Goal: Feedback & Contribution: Submit feedback/report problem

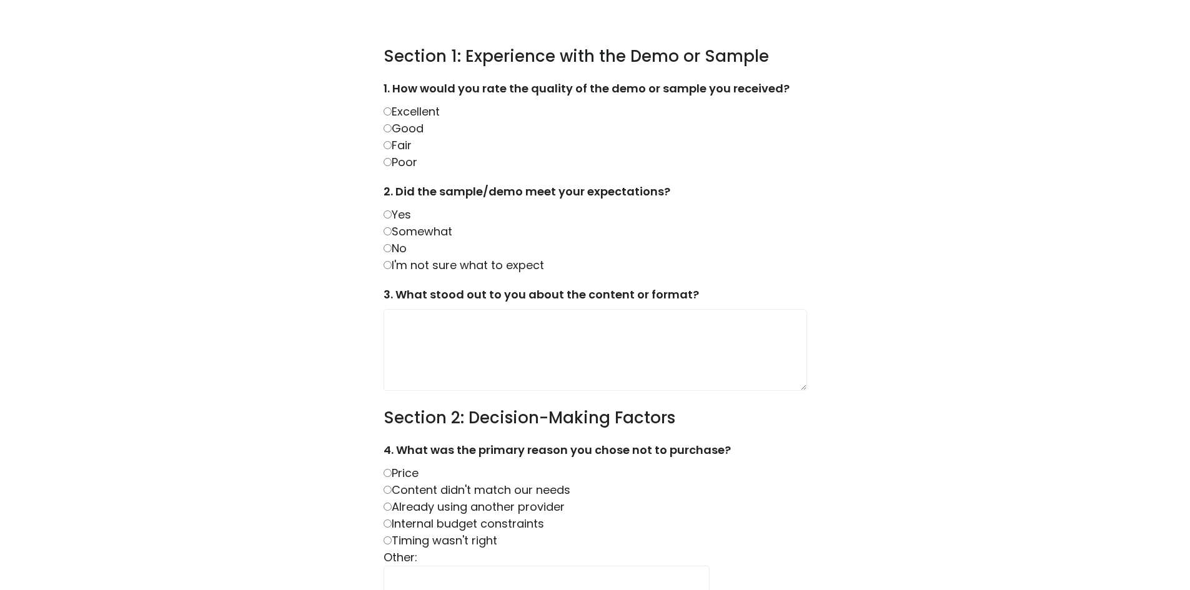
click at [421, 114] on label "Excellent" at bounding box center [412, 112] width 56 height 16
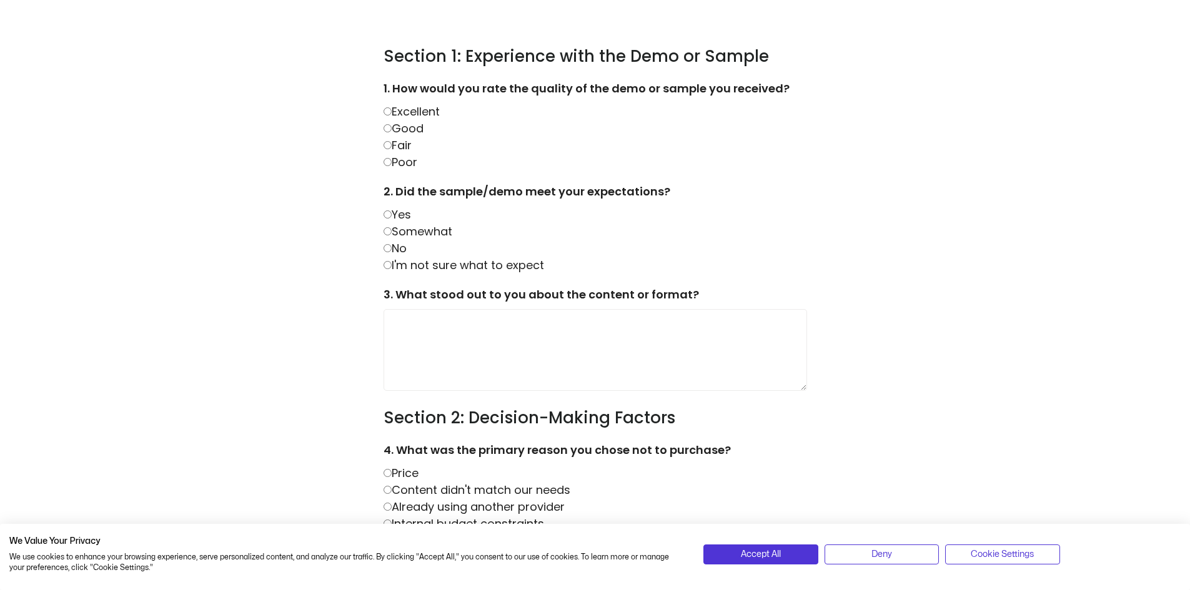
click at [394, 124] on label "Good" at bounding box center [404, 129] width 40 height 16
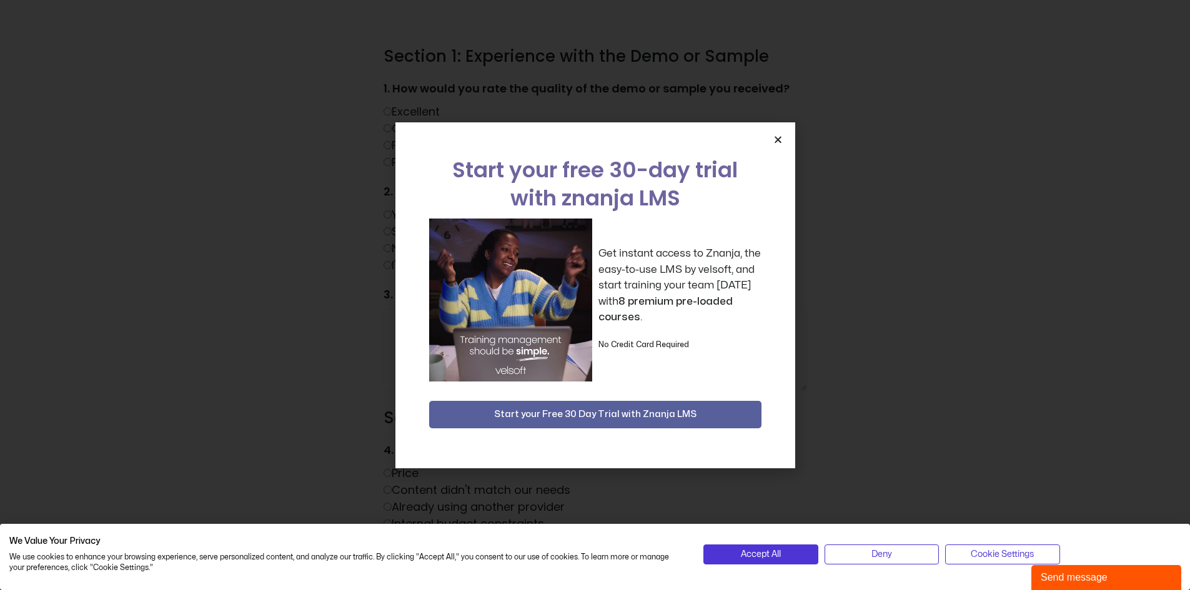
click at [778, 134] on div "Start your free 30-day trial with znanja LMS Get instant access to Znanja, the …" at bounding box center [596, 295] width 400 height 346
click at [779, 136] on icon "Close" at bounding box center [778, 139] width 9 height 9
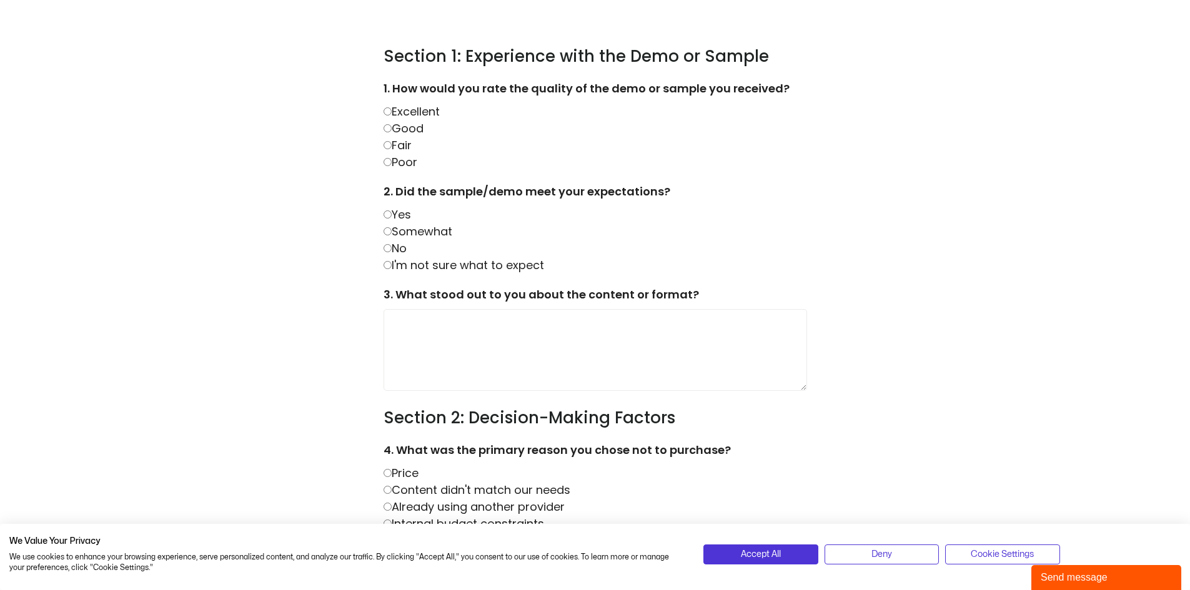
click at [428, 267] on label "I'm not sure what to expect" at bounding box center [464, 265] width 161 height 16
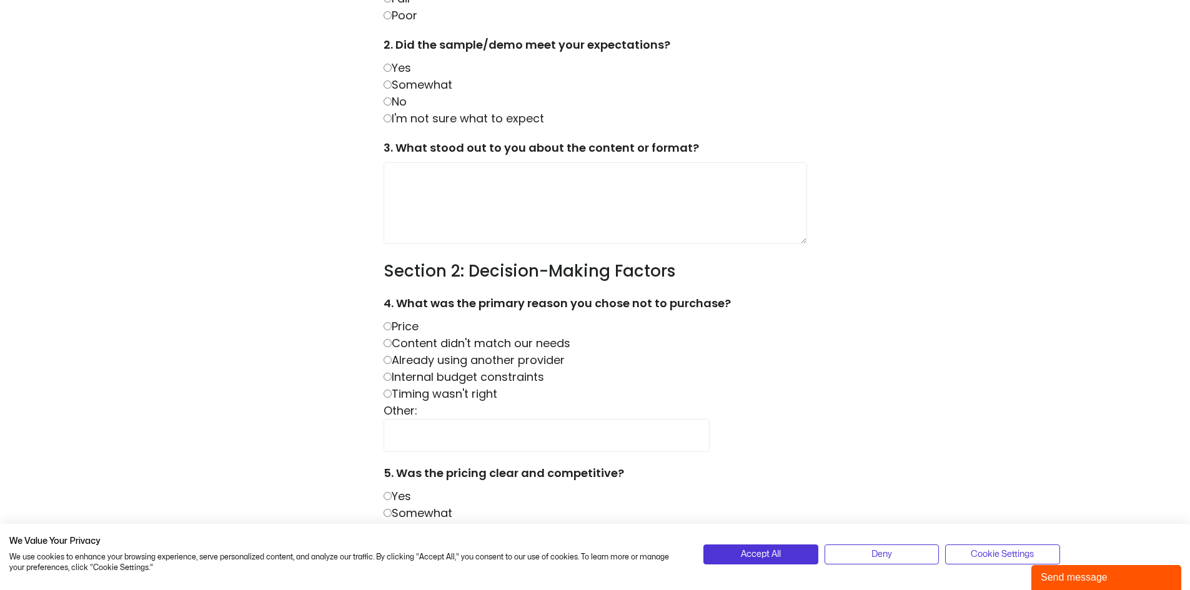
scroll to position [167, 0]
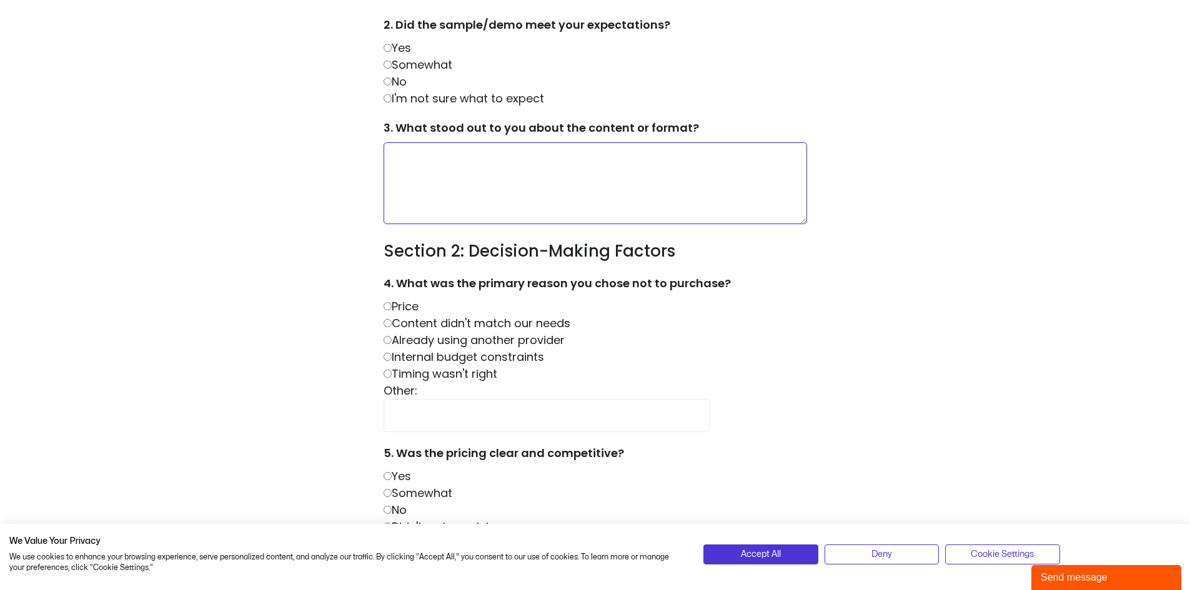
click at [586, 185] on textarea at bounding box center [596, 183] width 424 height 82
type textarea "*"
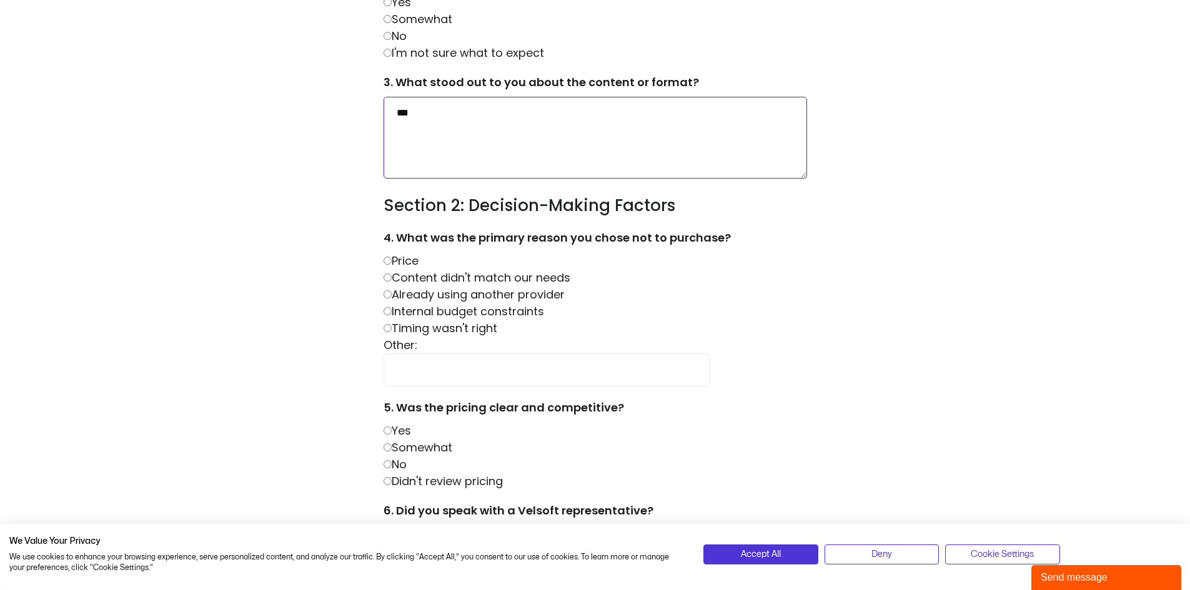
scroll to position [250, 0]
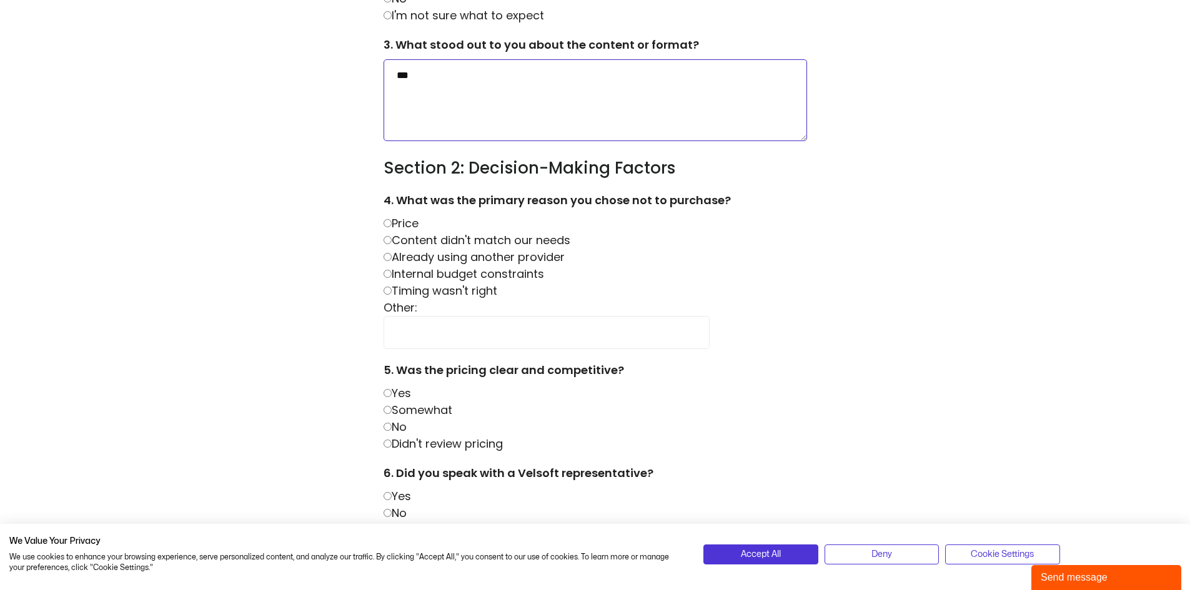
type textarea "***"
click at [409, 223] on label "Price" at bounding box center [401, 224] width 35 height 16
click at [414, 244] on label "Content didn't match our needs" at bounding box center [477, 240] width 187 height 16
click at [408, 216] on label "Price" at bounding box center [401, 224] width 35 height 16
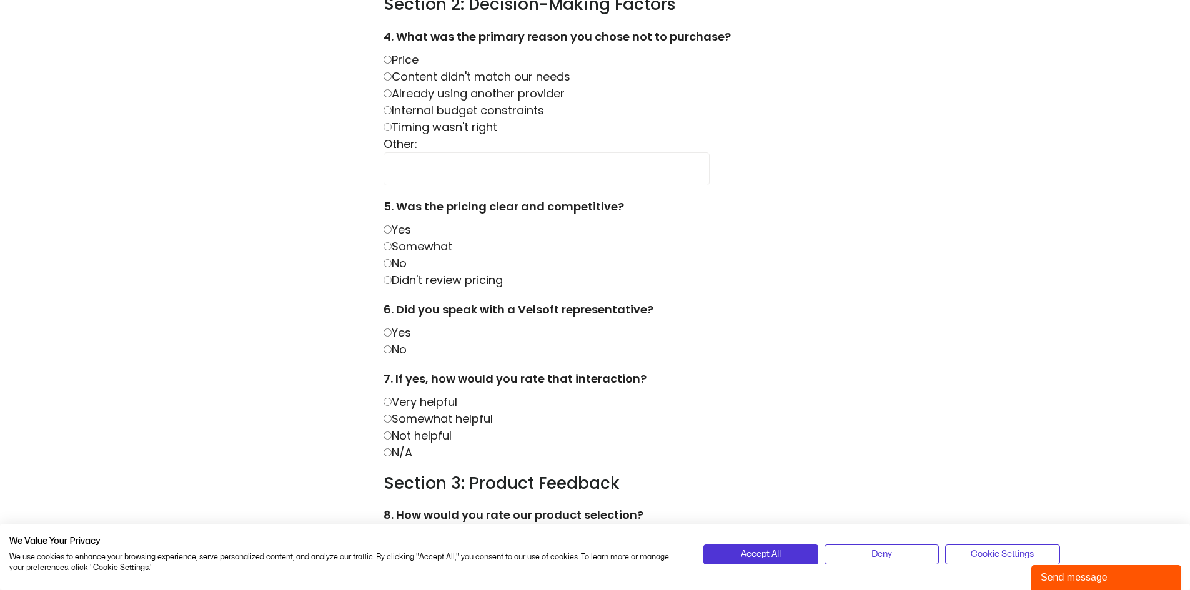
scroll to position [417, 0]
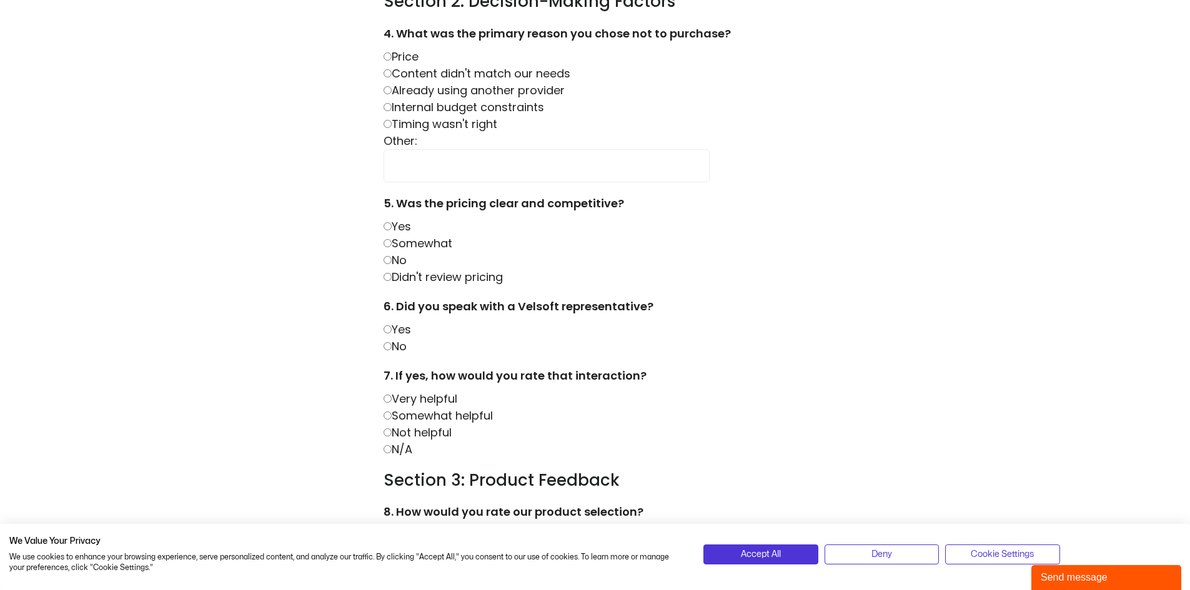
click at [414, 274] on label "Didn't review pricing" at bounding box center [443, 277] width 119 height 16
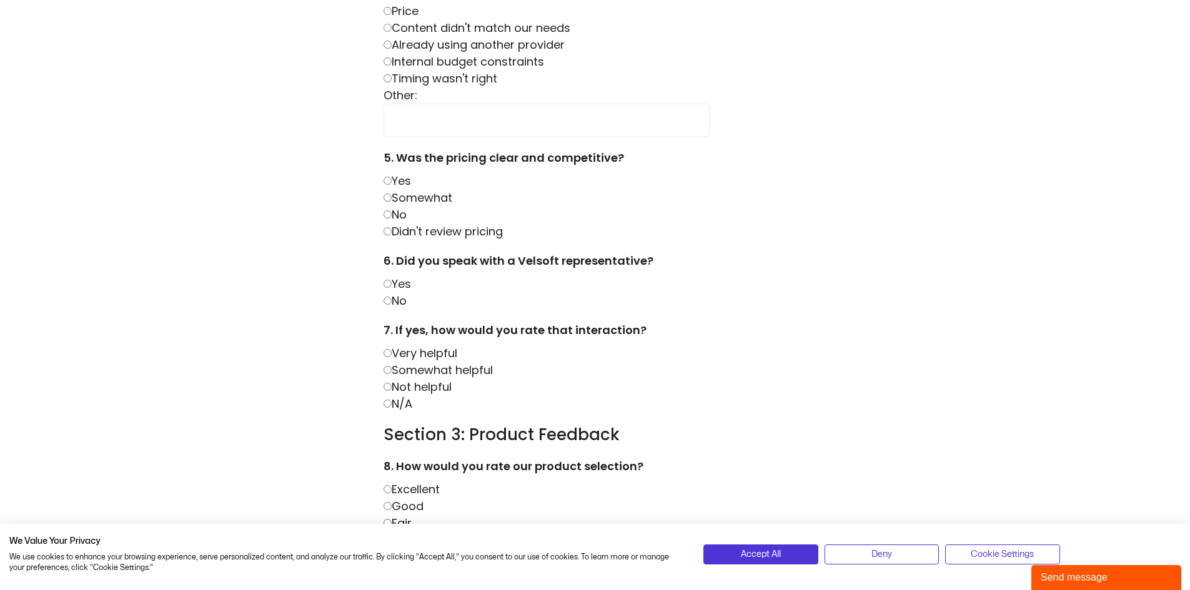
scroll to position [500, 0]
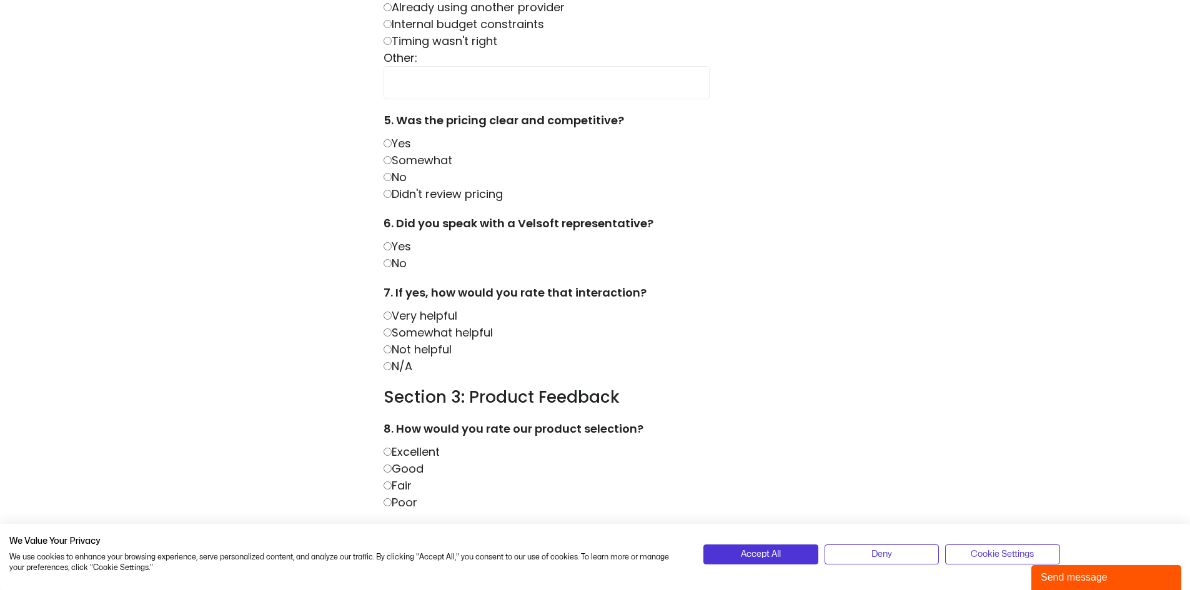
click at [403, 258] on label "No" at bounding box center [395, 264] width 23 height 16
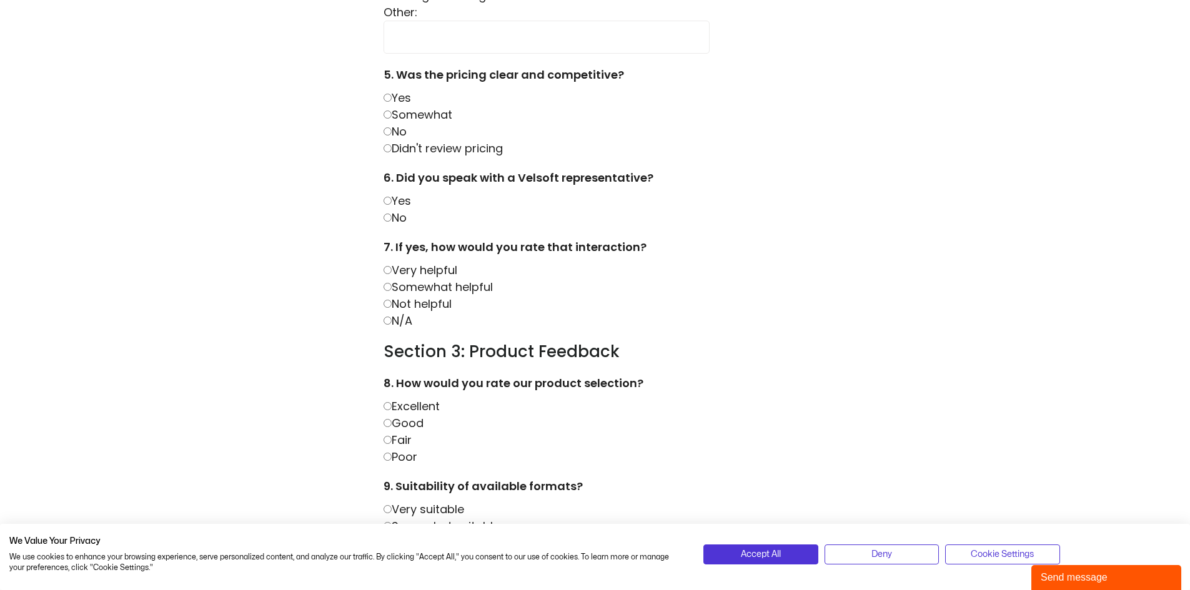
scroll to position [583, 0]
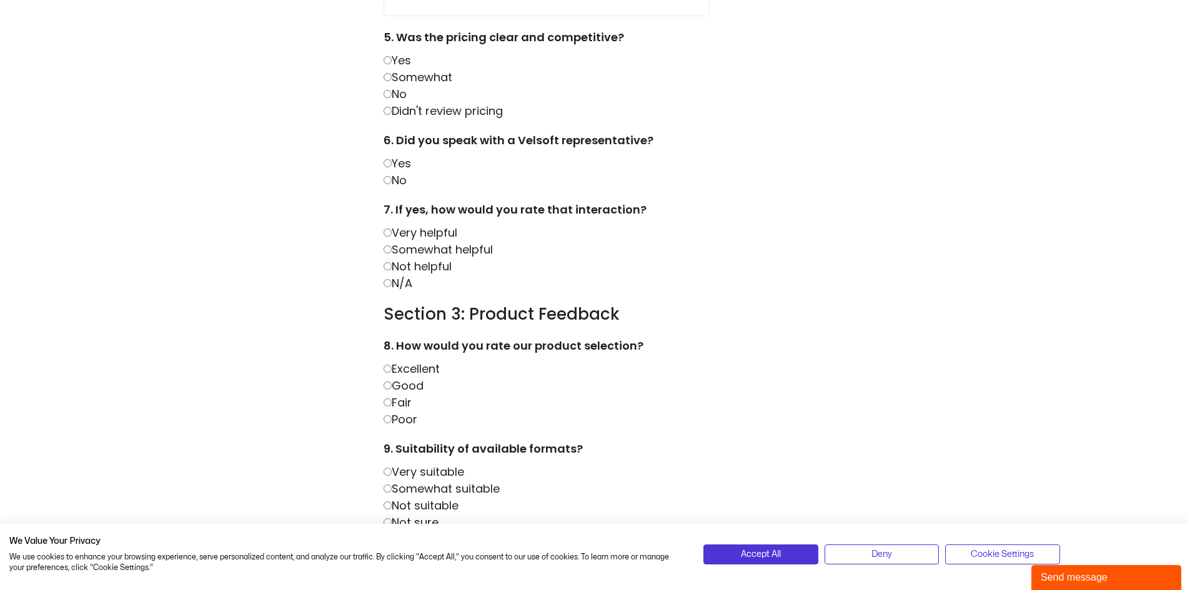
click at [407, 277] on label "N/A" at bounding box center [398, 284] width 29 height 16
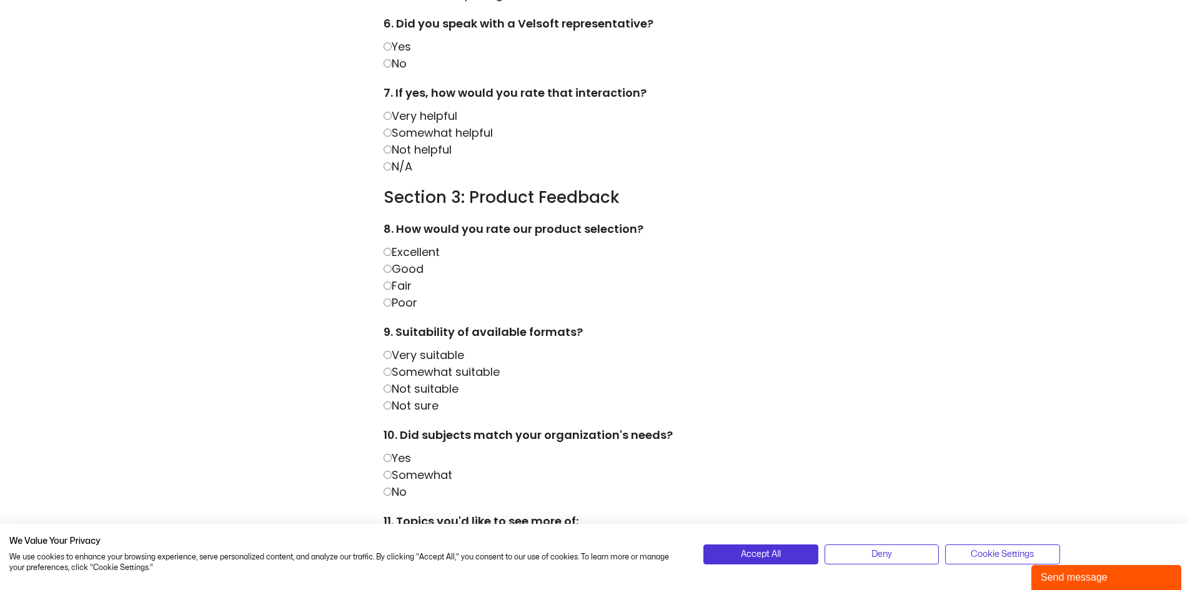
scroll to position [750, 0]
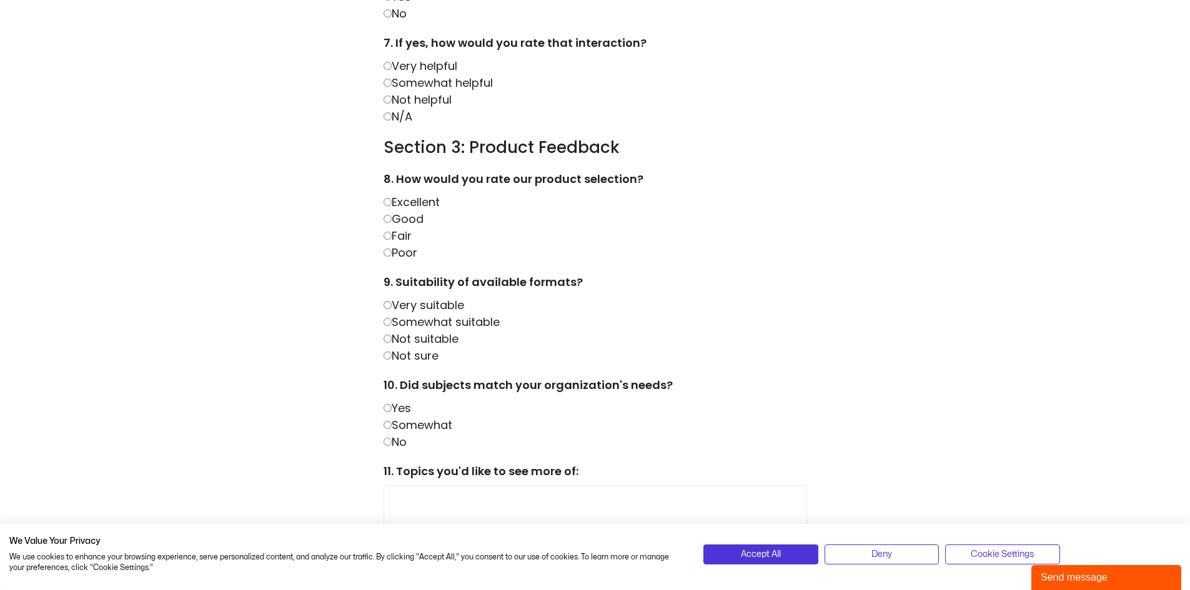
click at [407, 218] on label "Good" at bounding box center [404, 219] width 40 height 16
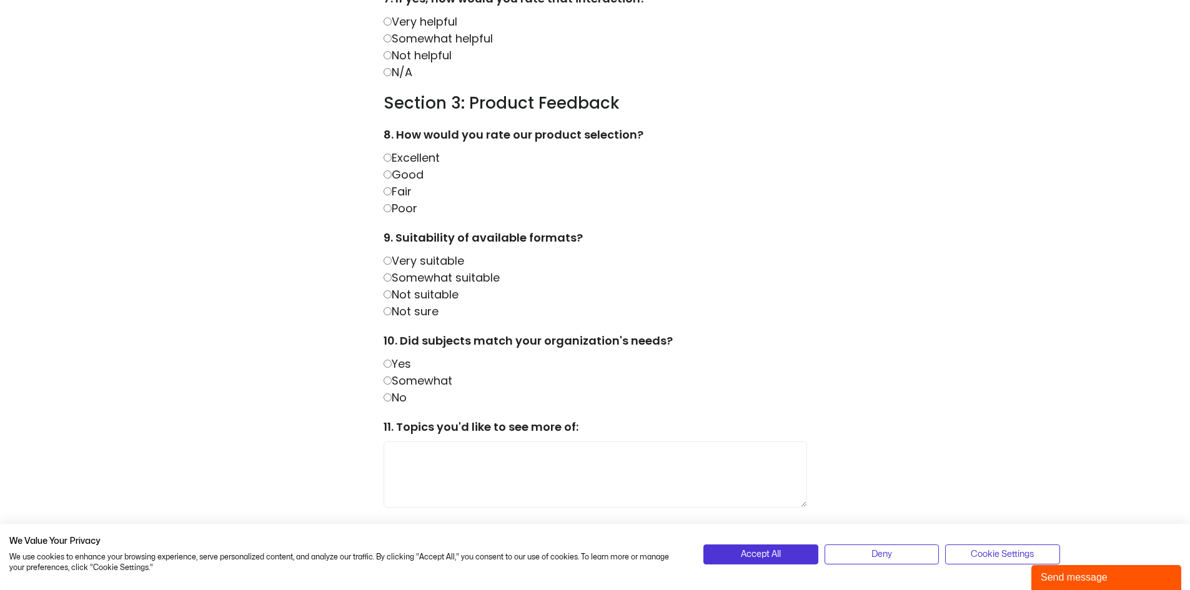
scroll to position [833, 0]
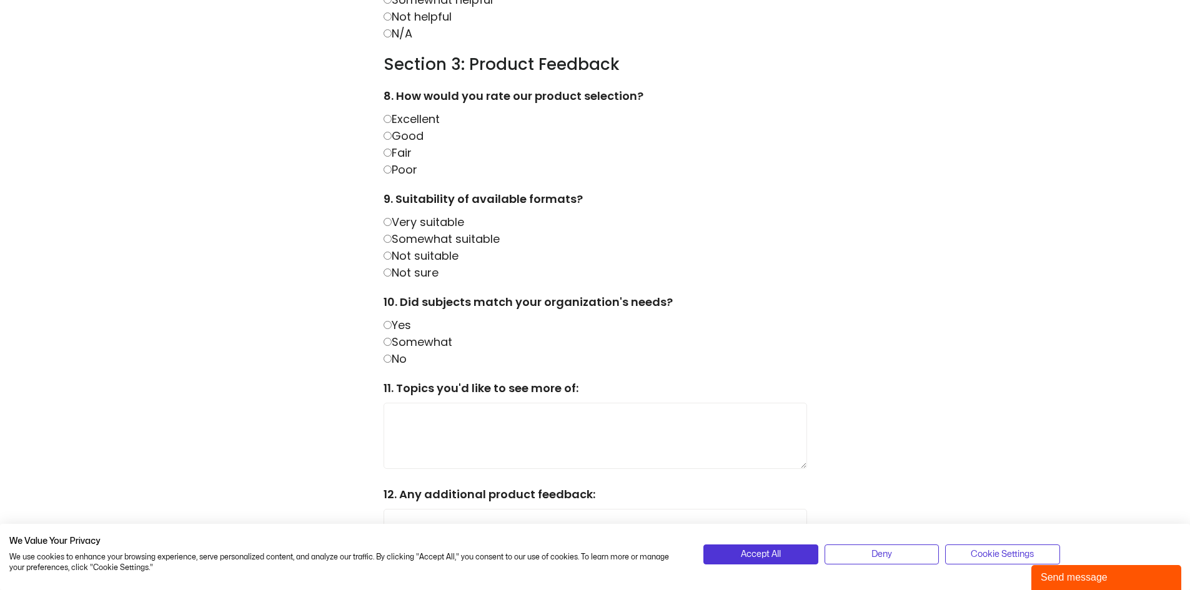
click at [426, 238] on label "Somewhat suitable" at bounding box center [442, 239] width 116 height 16
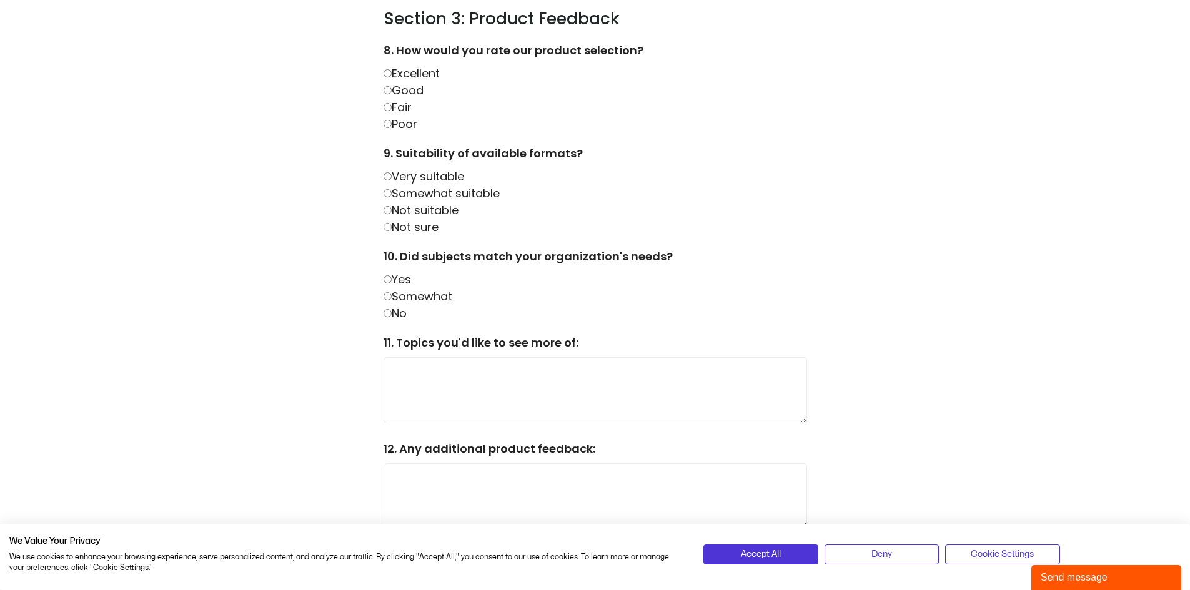
scroll to position [917, 0]
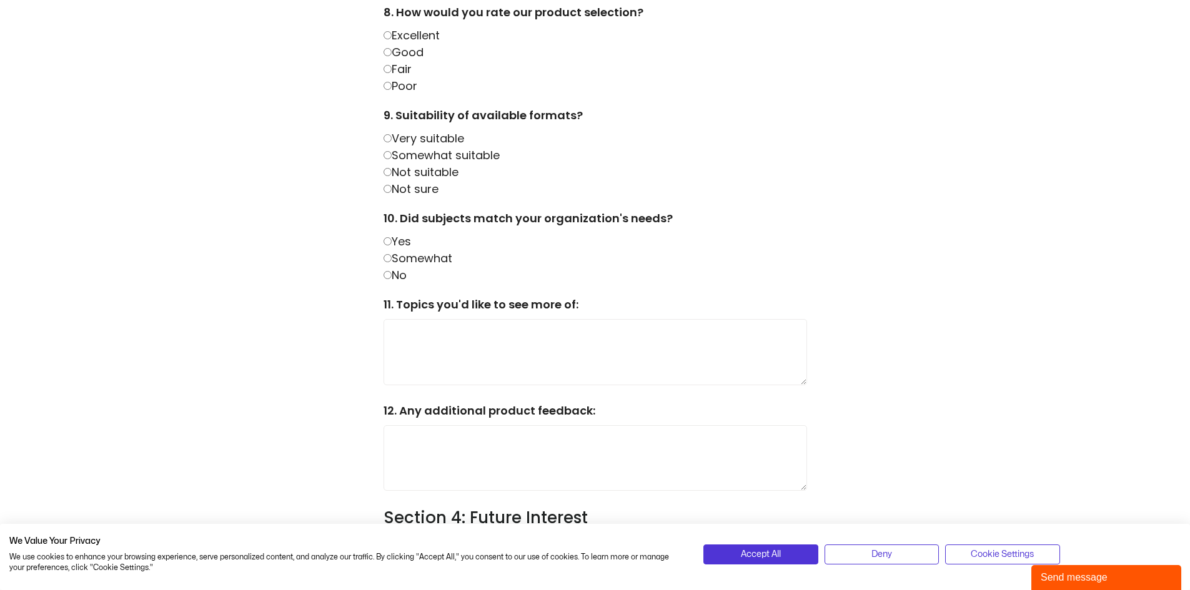
click at [419, 256] on label "Somewhat" at bounding box center [418, 259] width 69 height 16
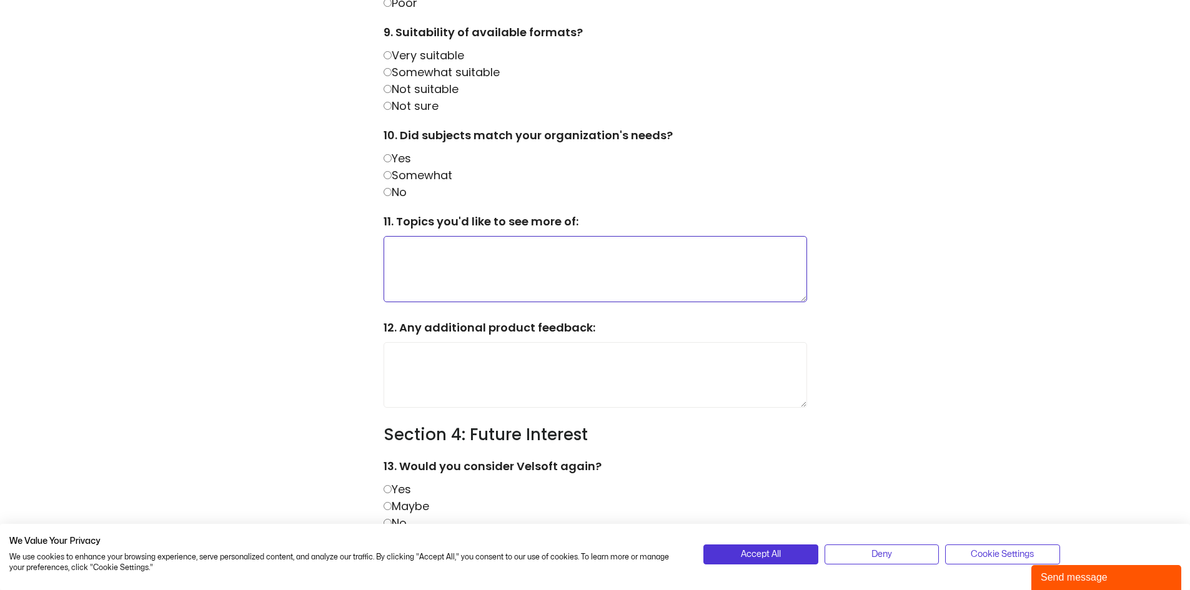
click at [418, 256] on textarea at bounding box center [596, 269] width 424 height 66
type textarea "*"
type textarea "**********"
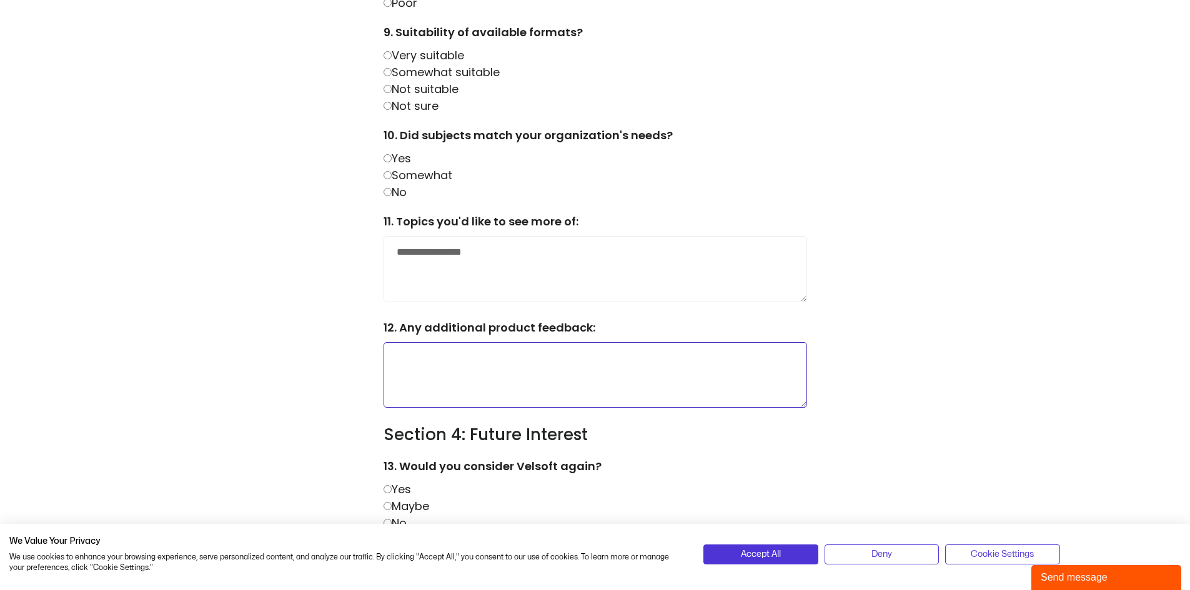
click at [521, 347] on textarea at bounding box center [596, 375] width 424 height 66
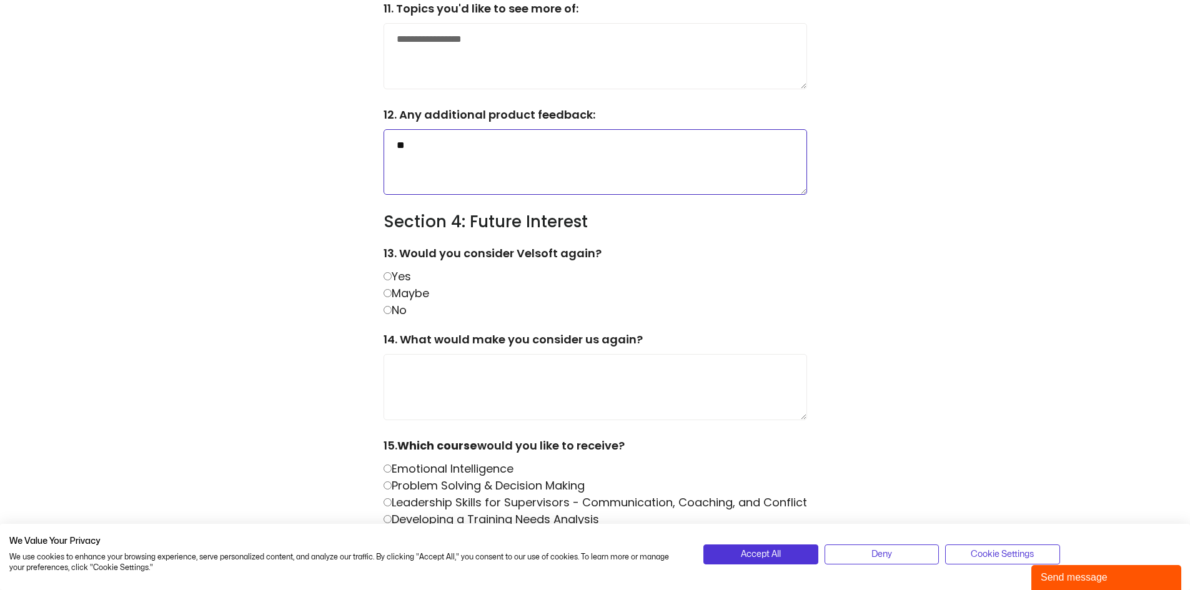
scroll to position [1250, 0]
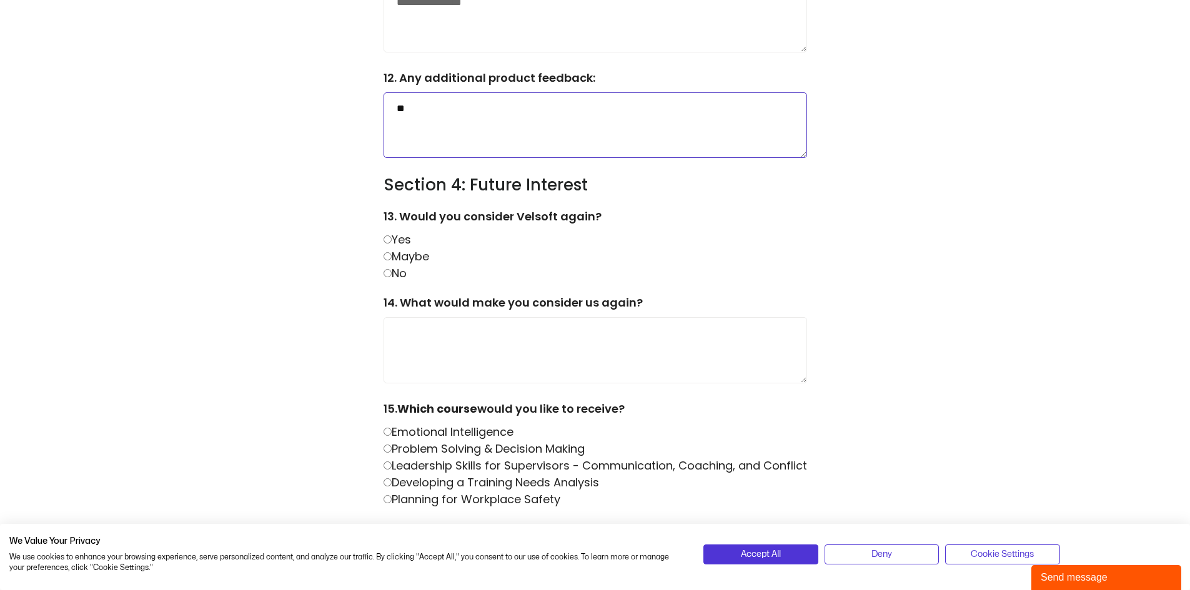
type textarea "**"
click at [423, 256] on label "Maybe" at bounding box center [407, 257] width 46 height 16
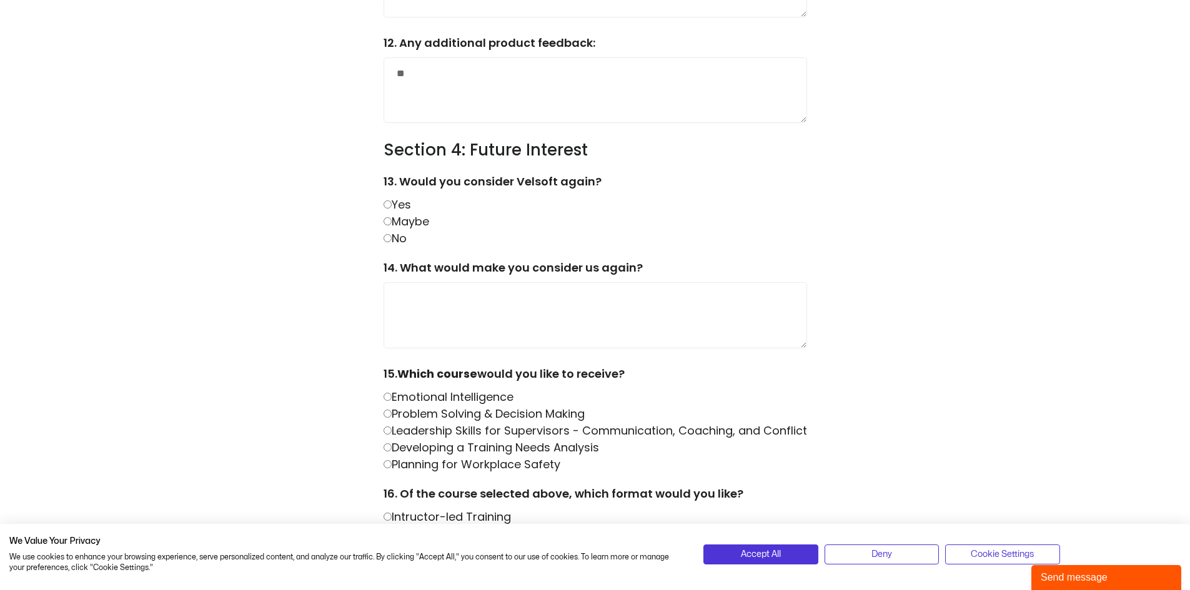
scroll to position [1333, 0]
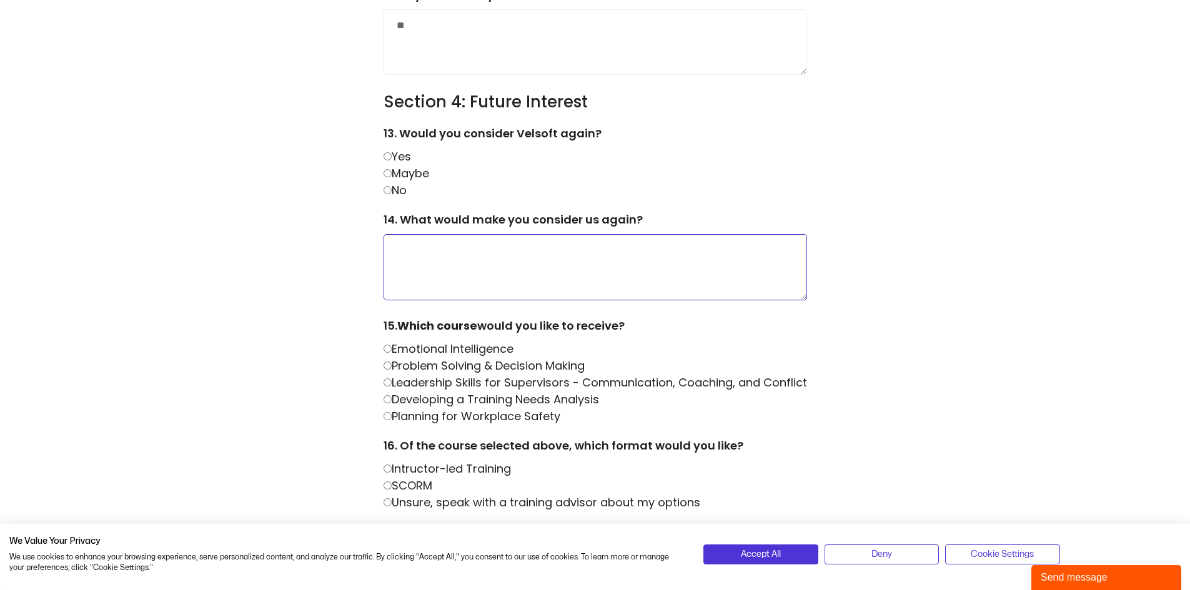
click at [454, 249] on textarea at bounding box center [596, 267] width 424 height 66
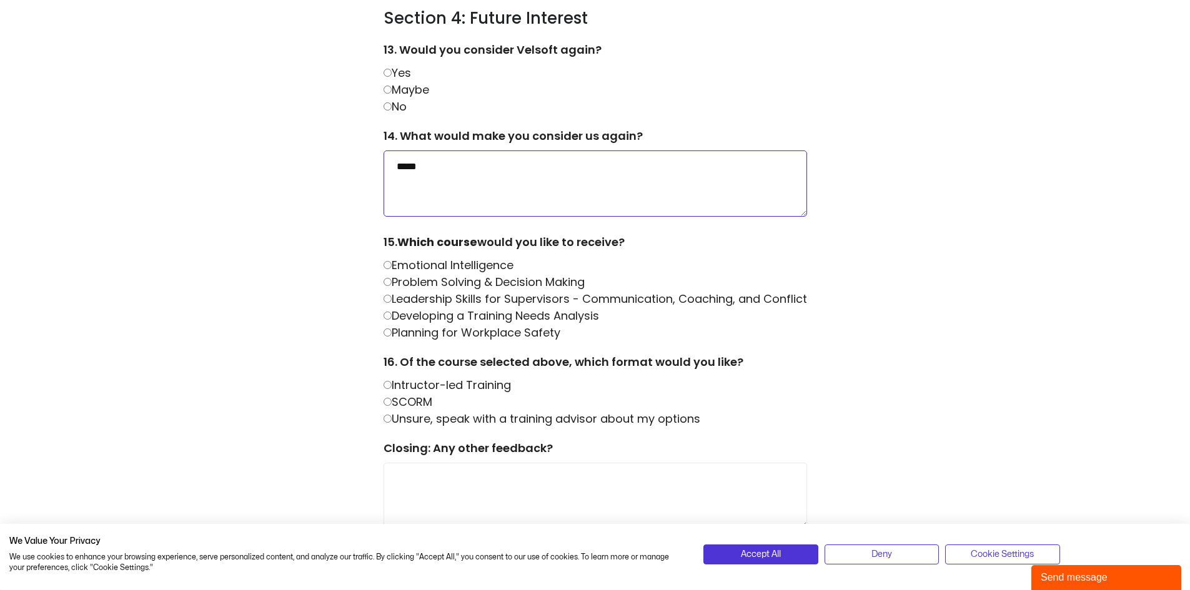
type textarea "*****"
click at [465, 262] on label "Emotional Intelligence" at bounding box center [449, 265] width 130 height 16
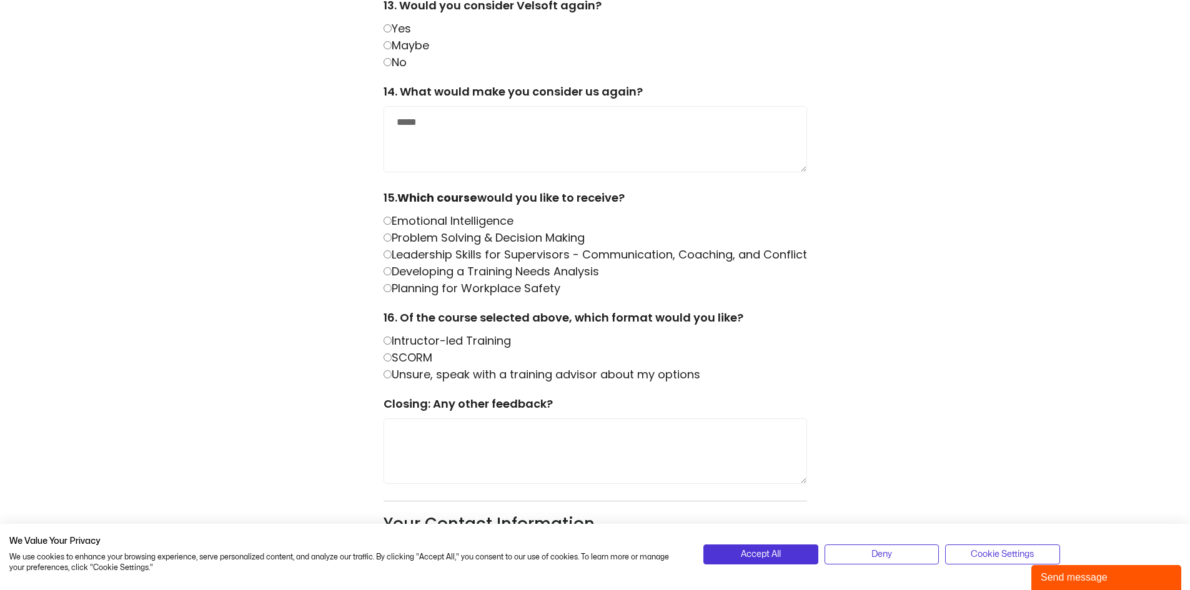
scroll to position [1500, 0]
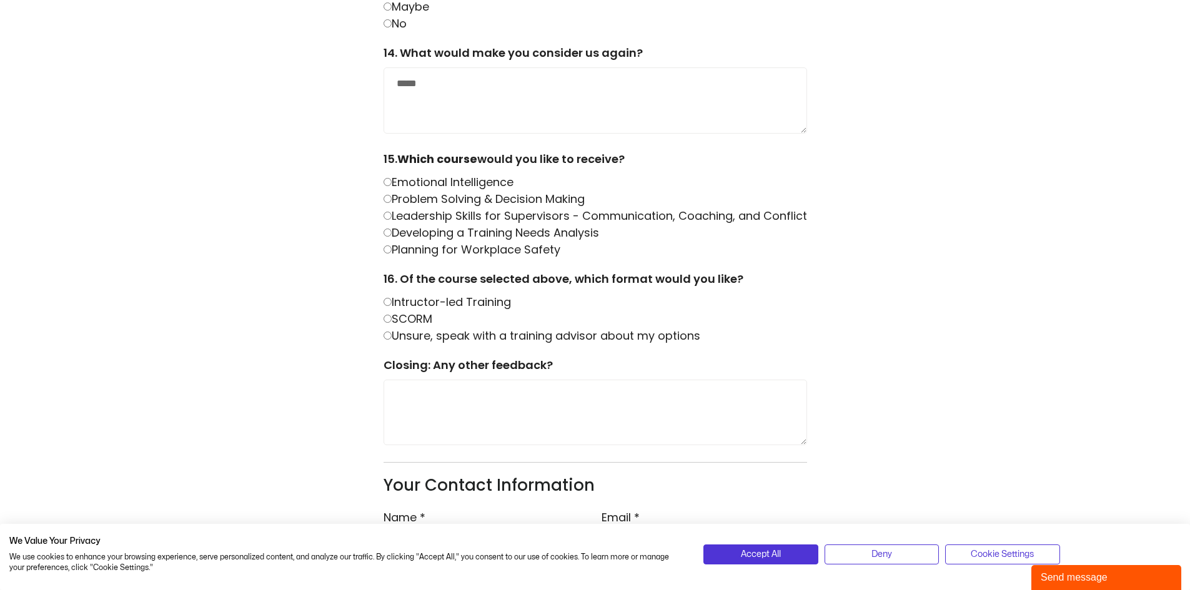
click at [442, 302] on label "Intructor-led Training" at bounding box center [447, 302] width 127 height 16
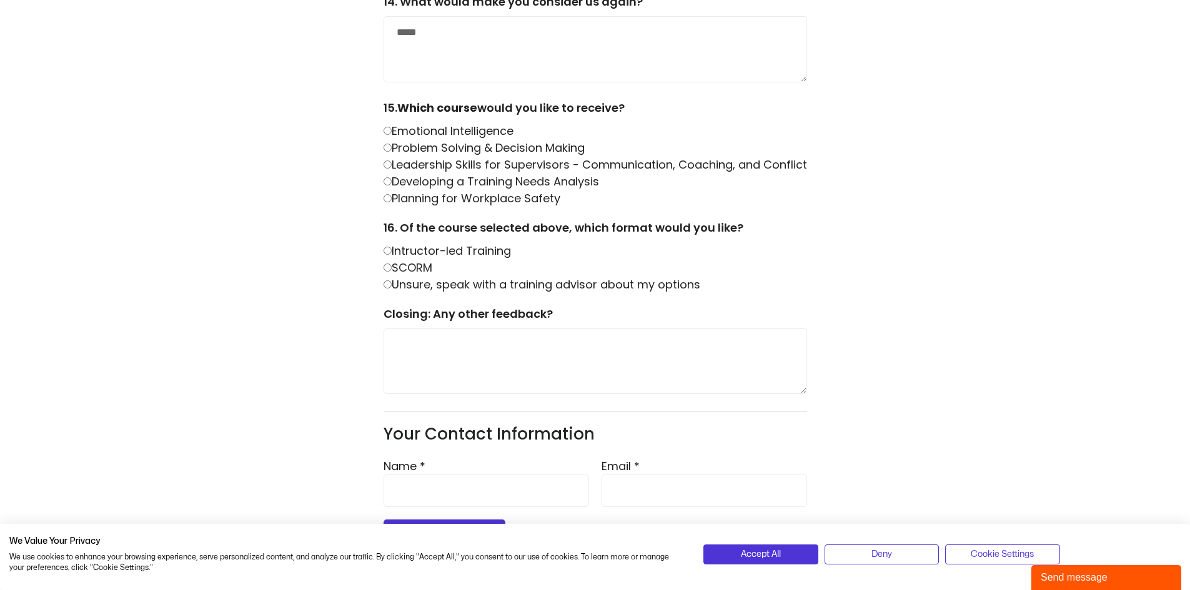
scroll to position [1551, 0]
click at [457, 349] on textarea at bounding box center [596, 361] width 424 height 66
type textarea "***"
type input "**********"
type input "*"
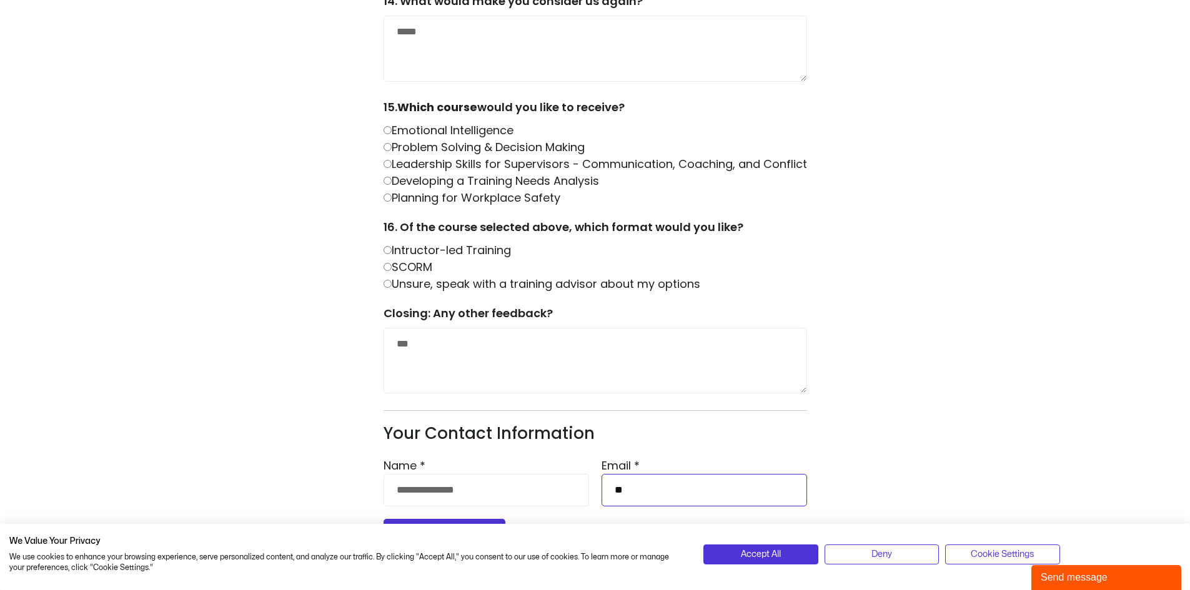
type input "**********"
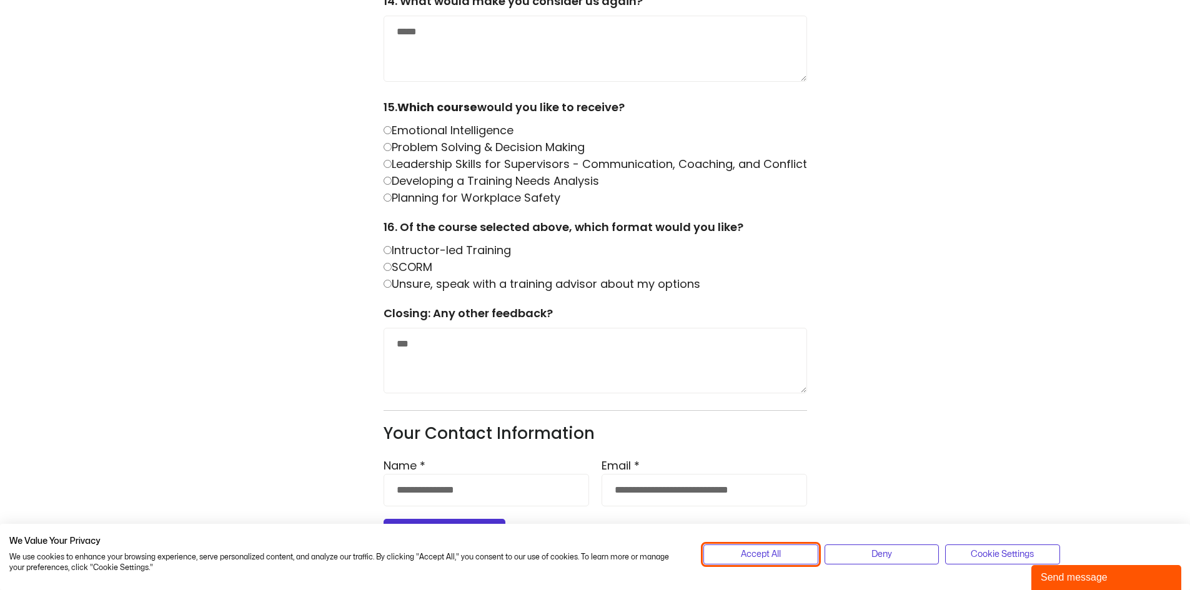
click at [793, 550] on button "Accept All" at bounding box center [761, 555] width 114 height 20
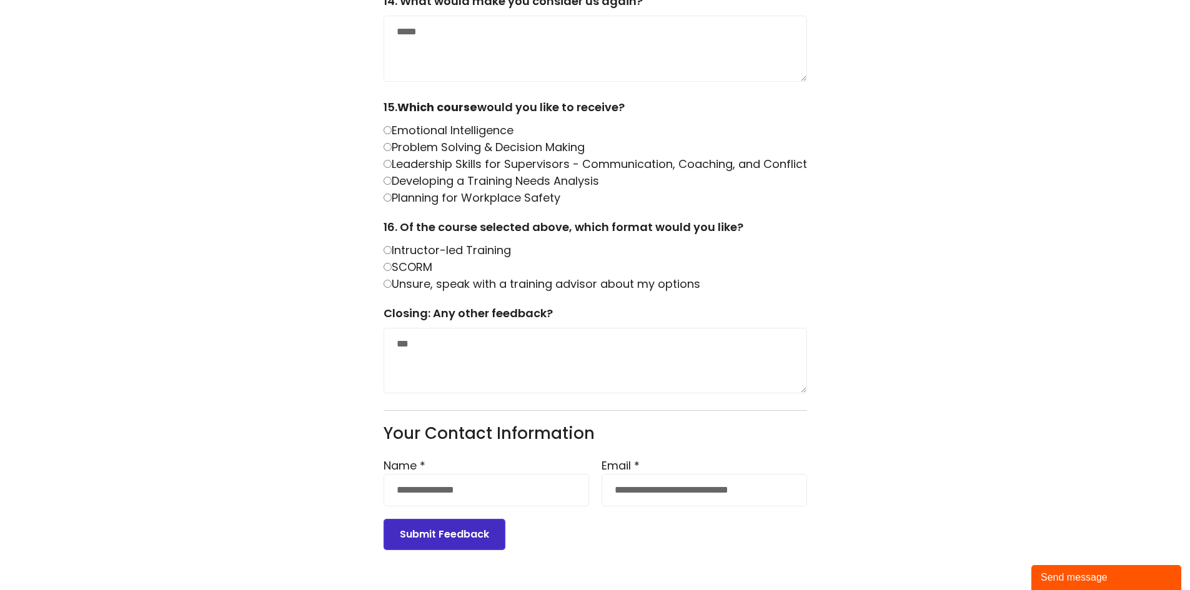
click at [461, 539] on button "Submit Feedback" at bounding box center [445, 534] width 122 height 31
click at [470, 527] on button "Submit Feedback" at bounding box center [445, 534] width 122 height 31
click at [443, 529] on button "Submit Feedback" at bounding box center [445, 534] width 122 height 31
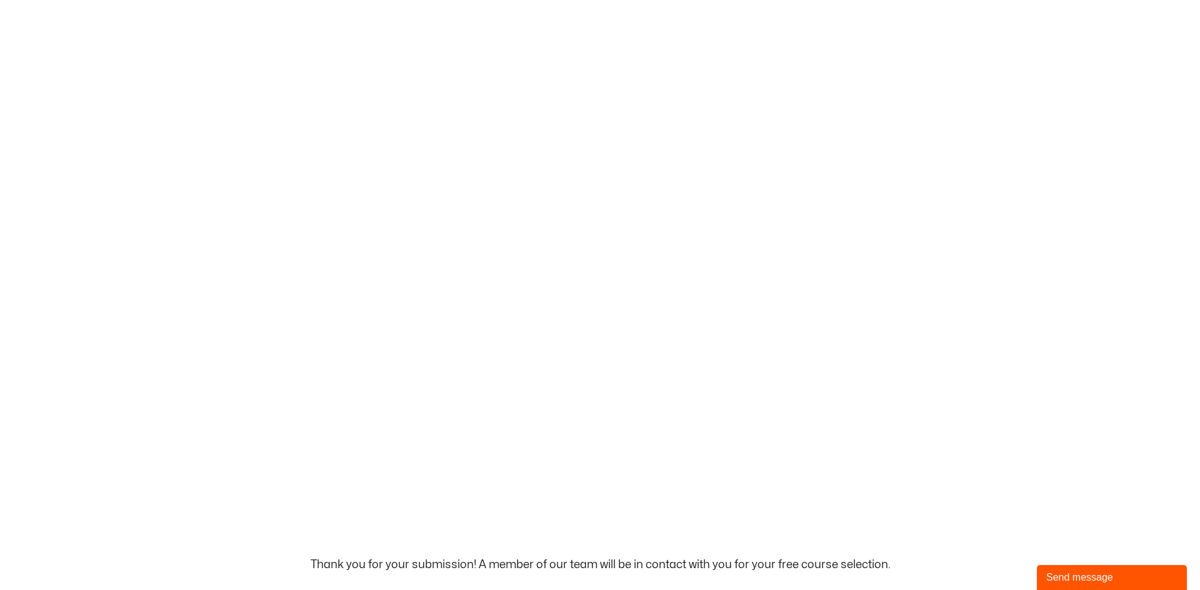
scroll to position [0, 0]
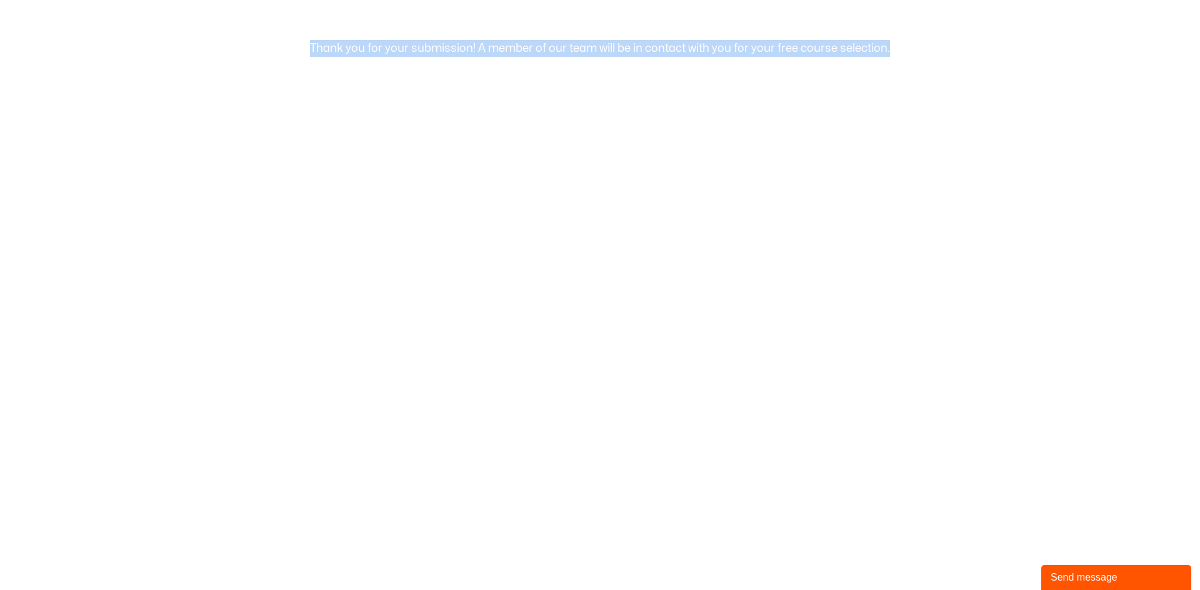
drag, startPoint x: 947, startPoint y: 60, endPoint x: 270, endPoint y: 72, distance: 677.4
click at [270, 72] on div "Section 1: Experience with the Demo or Sample 1. How would you rate the quality…" at bounding box center [600, 45] width 1200 height 91
